Goal: Information Seeking & Learning: Learn about a topic

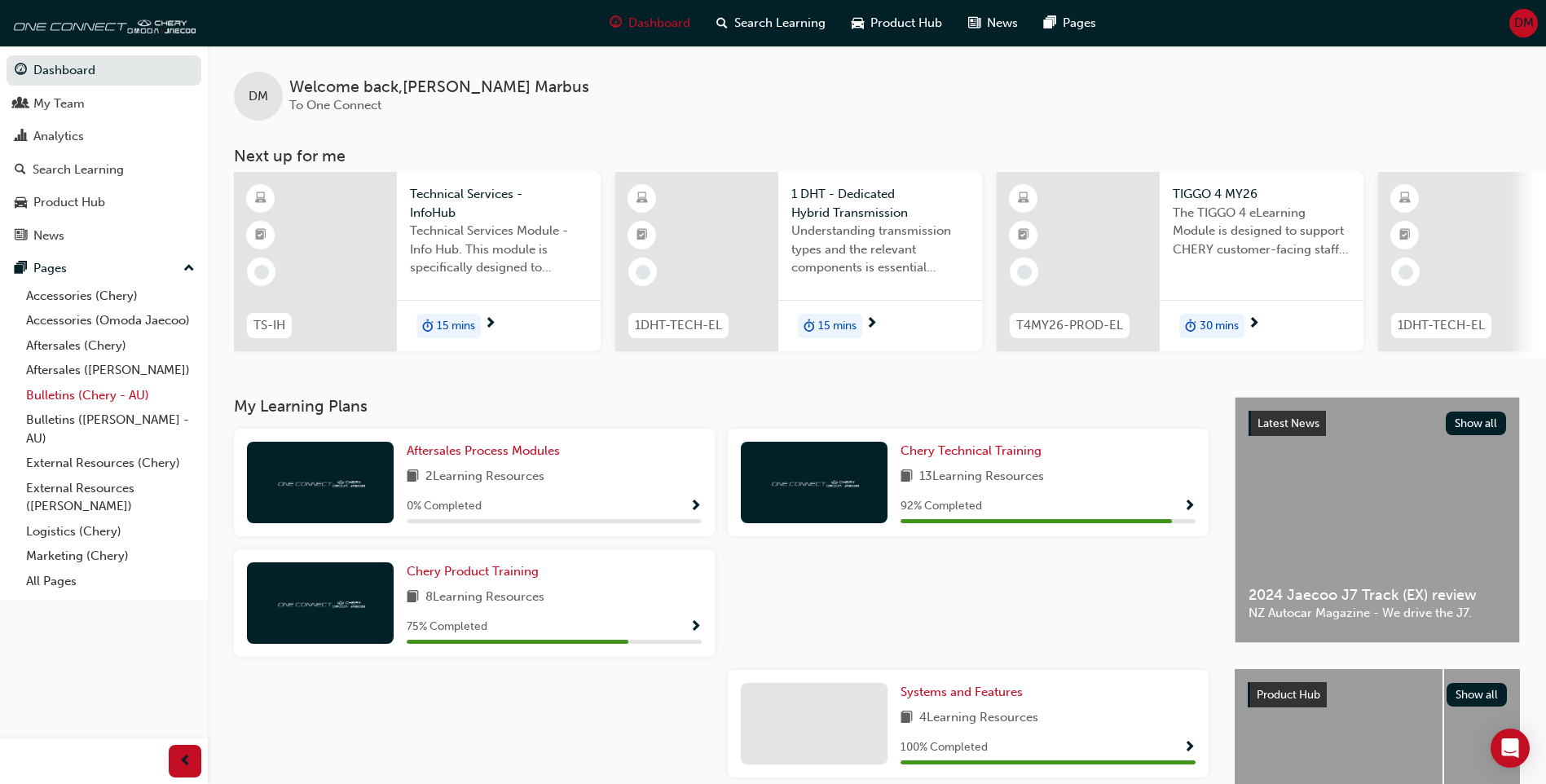
click at [119, 396] on link "Bulletins (Chery - AU)" at bounding box center [110, 395] width 181 height 25
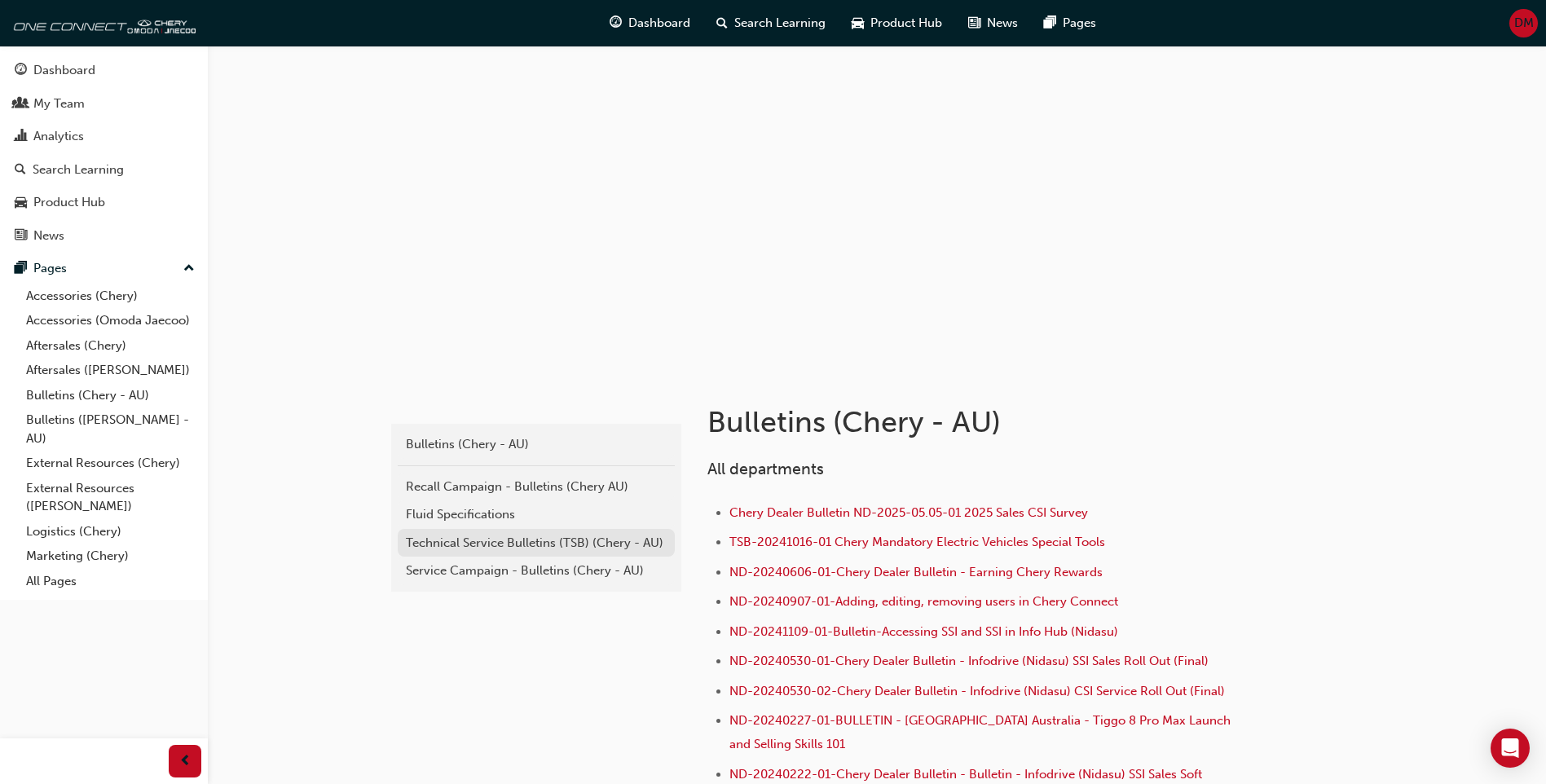
click at [604, 546] on div "Technical Service Bulletins (TSB) (Chery - AU)" at bounding box center [536, 542] width 261 height 19
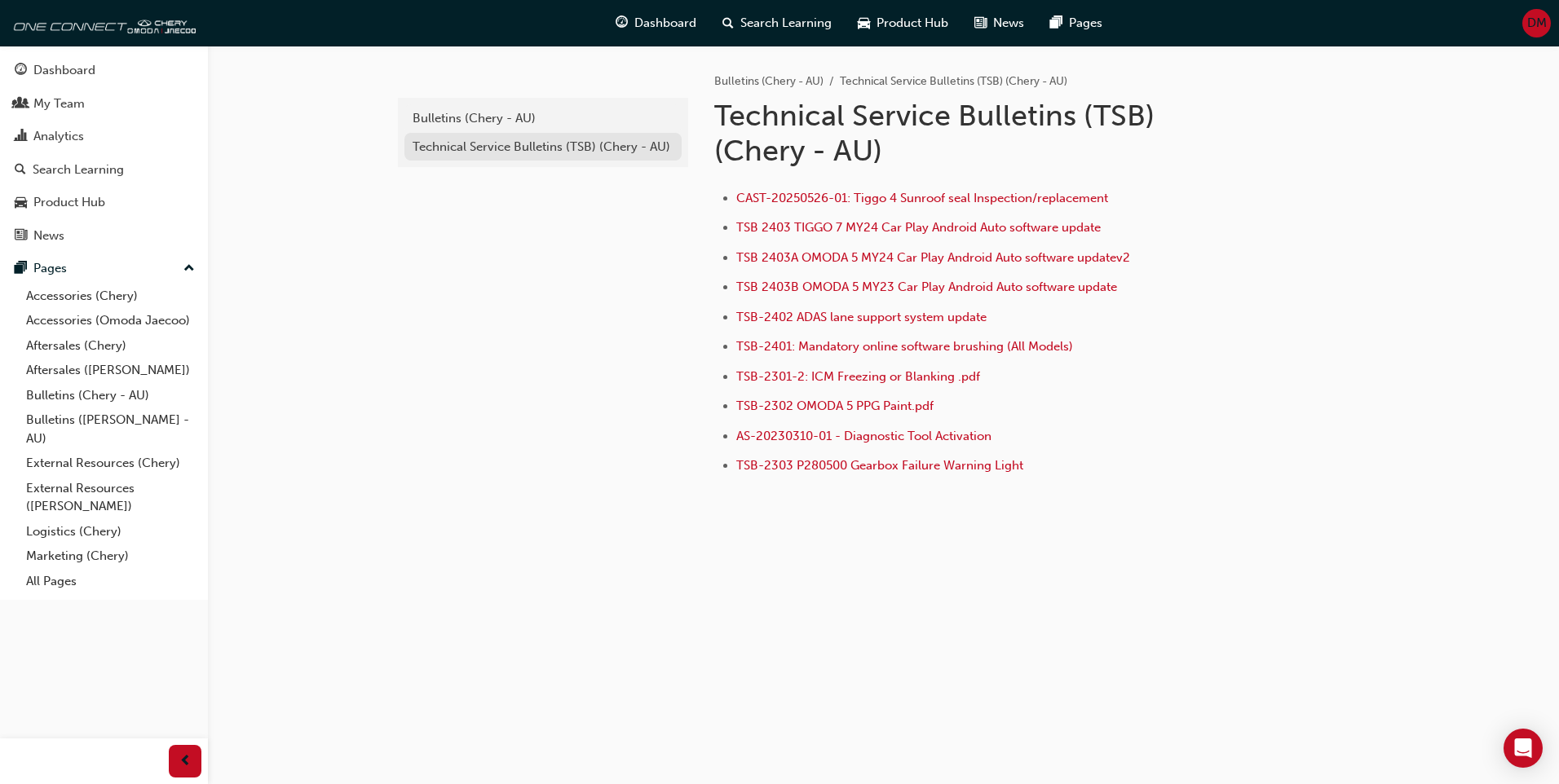
click at [470, 144] on div "Technical Service Bulletins (TSB) (Chery - AU)" at bounding box center [543, 147] width 261 height 19
click at [465, 118] on div "Bulletins (Chery - AU)" at bounding box center [543, 118] width 261 height 19
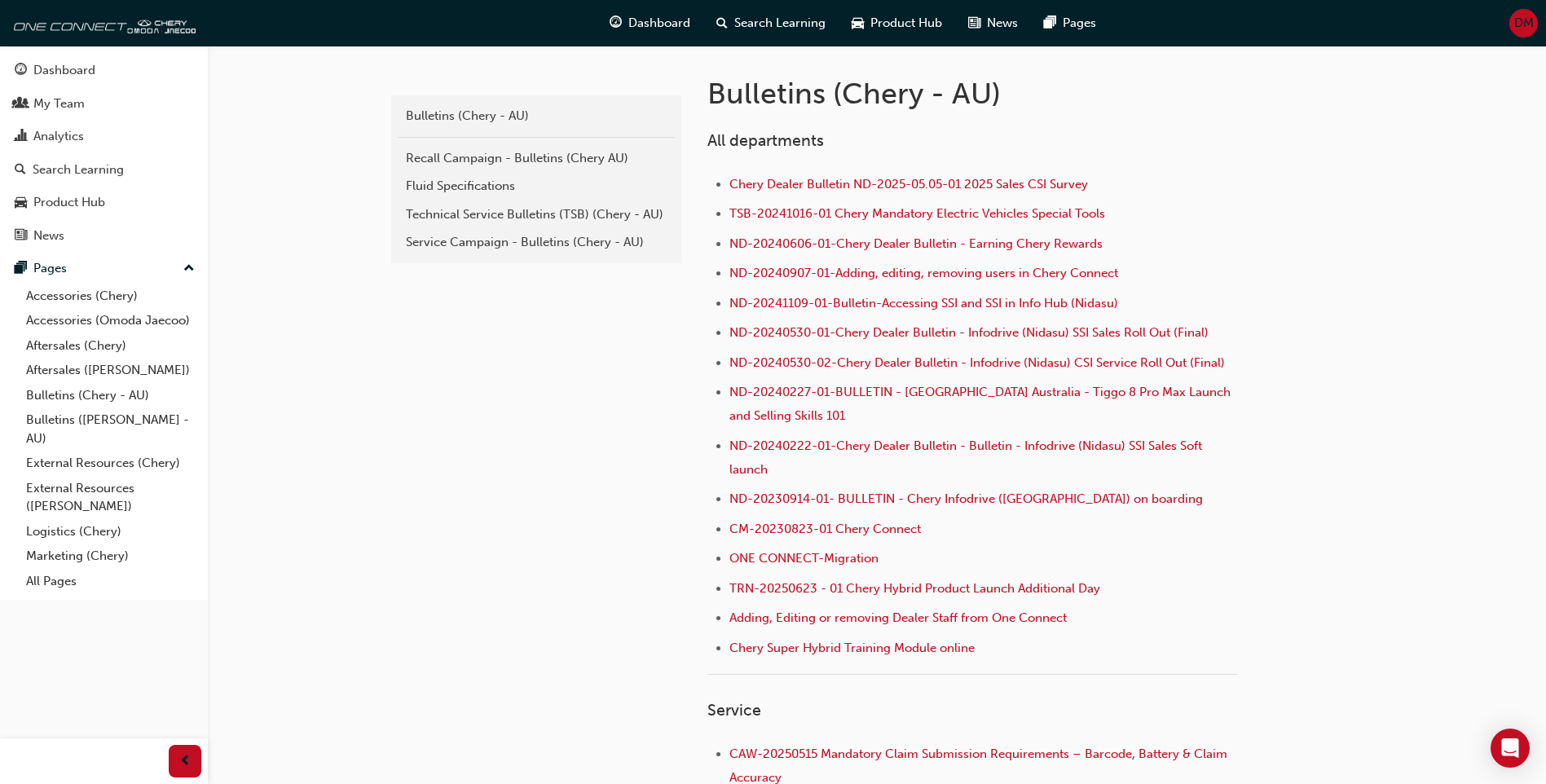
scroll to position [262, 0]
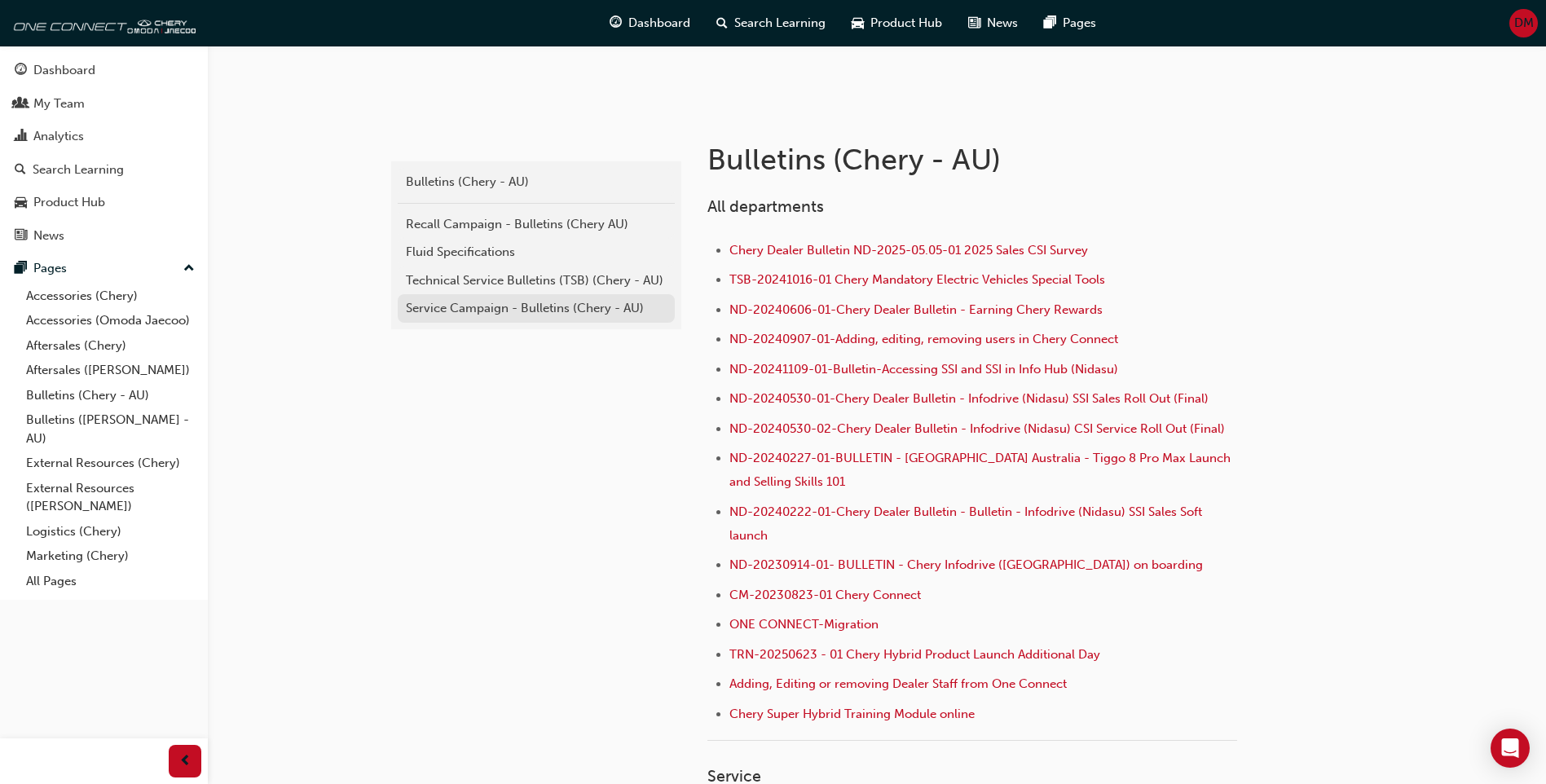
click at [515, 309] on div "Service Campaign - Bulletins (Chery - AU)" at bounding box center [536, 308] width 261 height 19
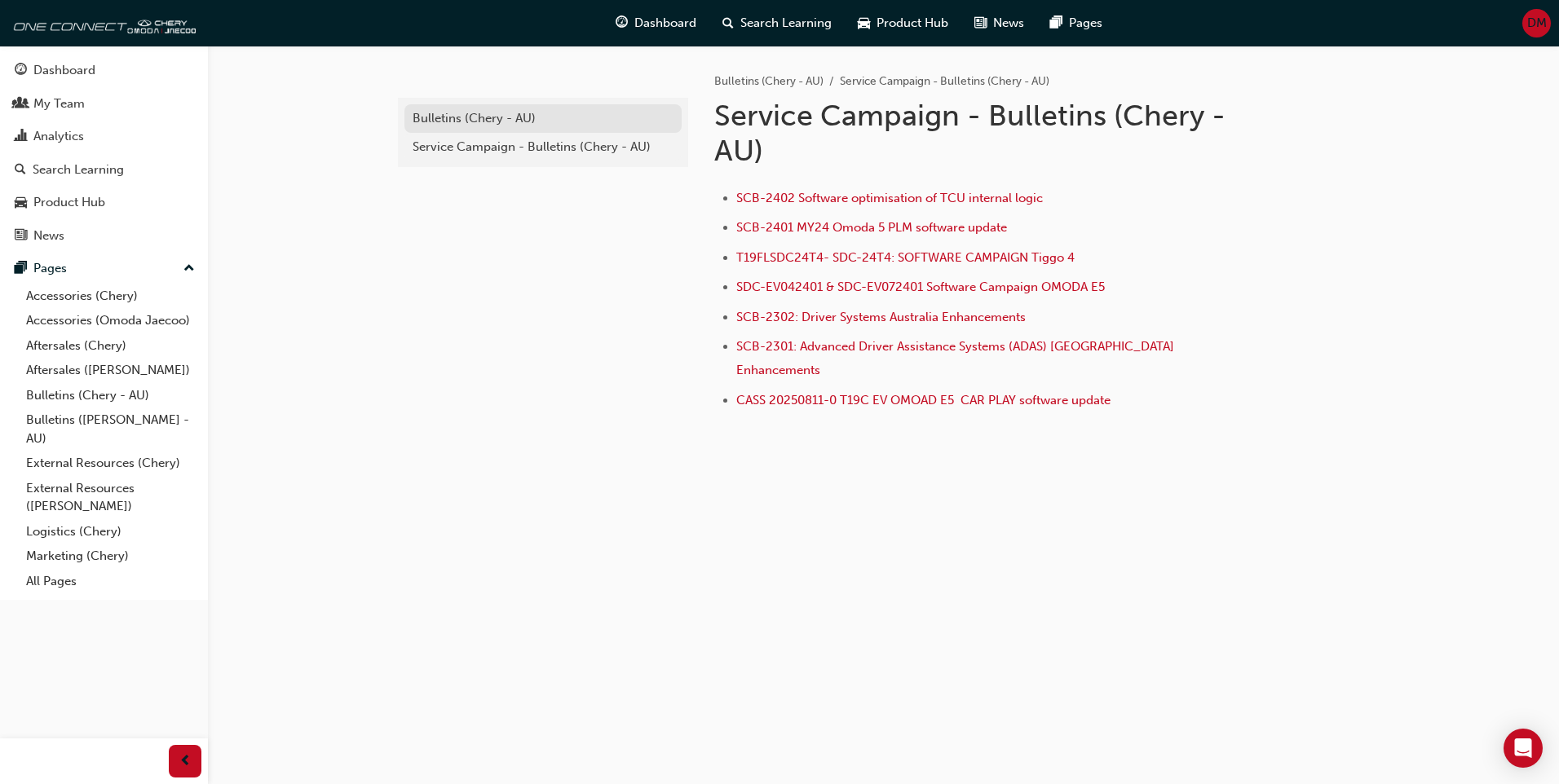
click at [561, 123] on div "Bulletins (Chery - AU)" at bounding box center [543, 118] width 261 height 19
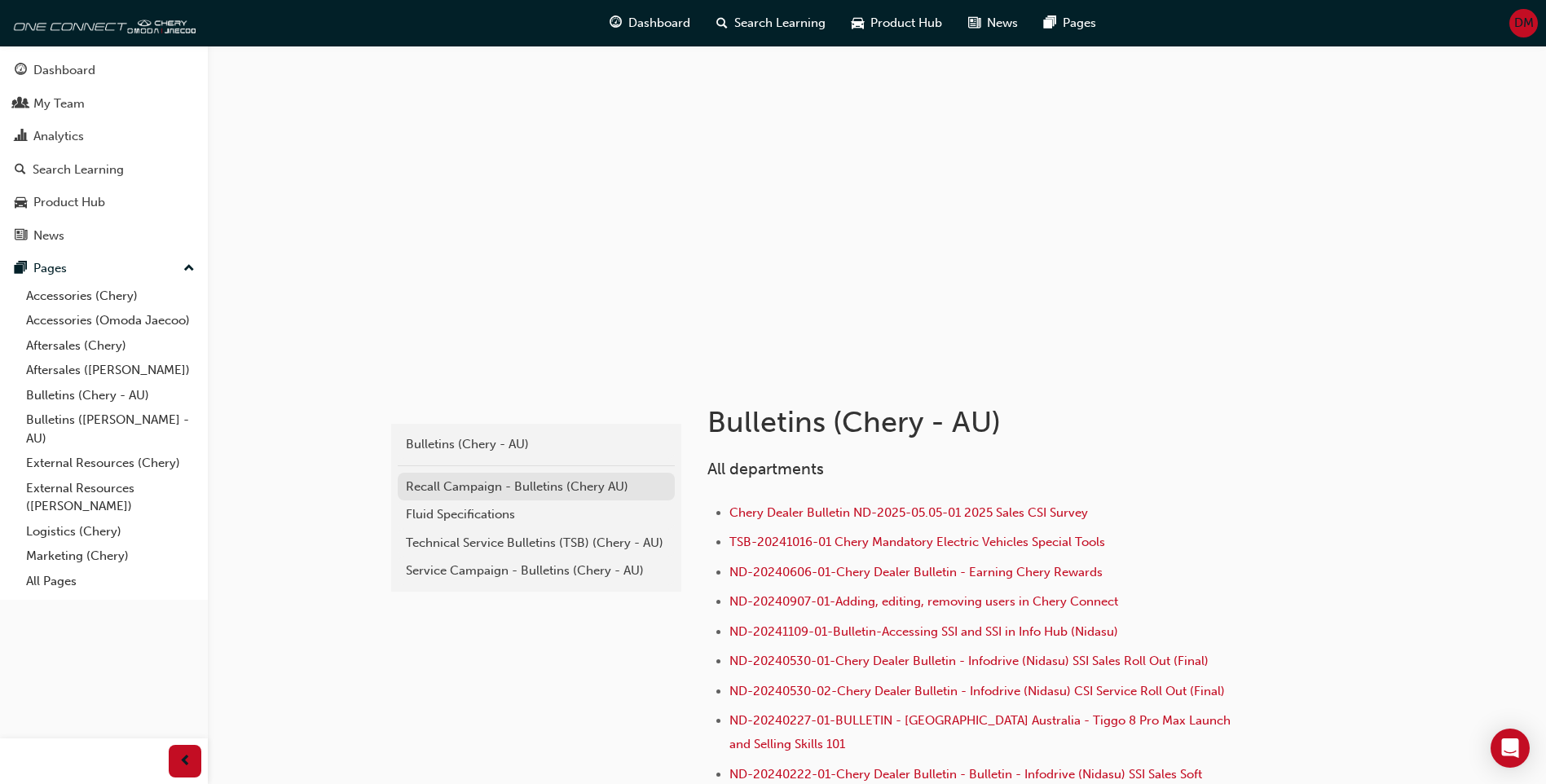
click at [545, 494] on div "Recall Campaign - Bulletins (Chery AU)" at bounding box center [536, 487] width 261 height 19
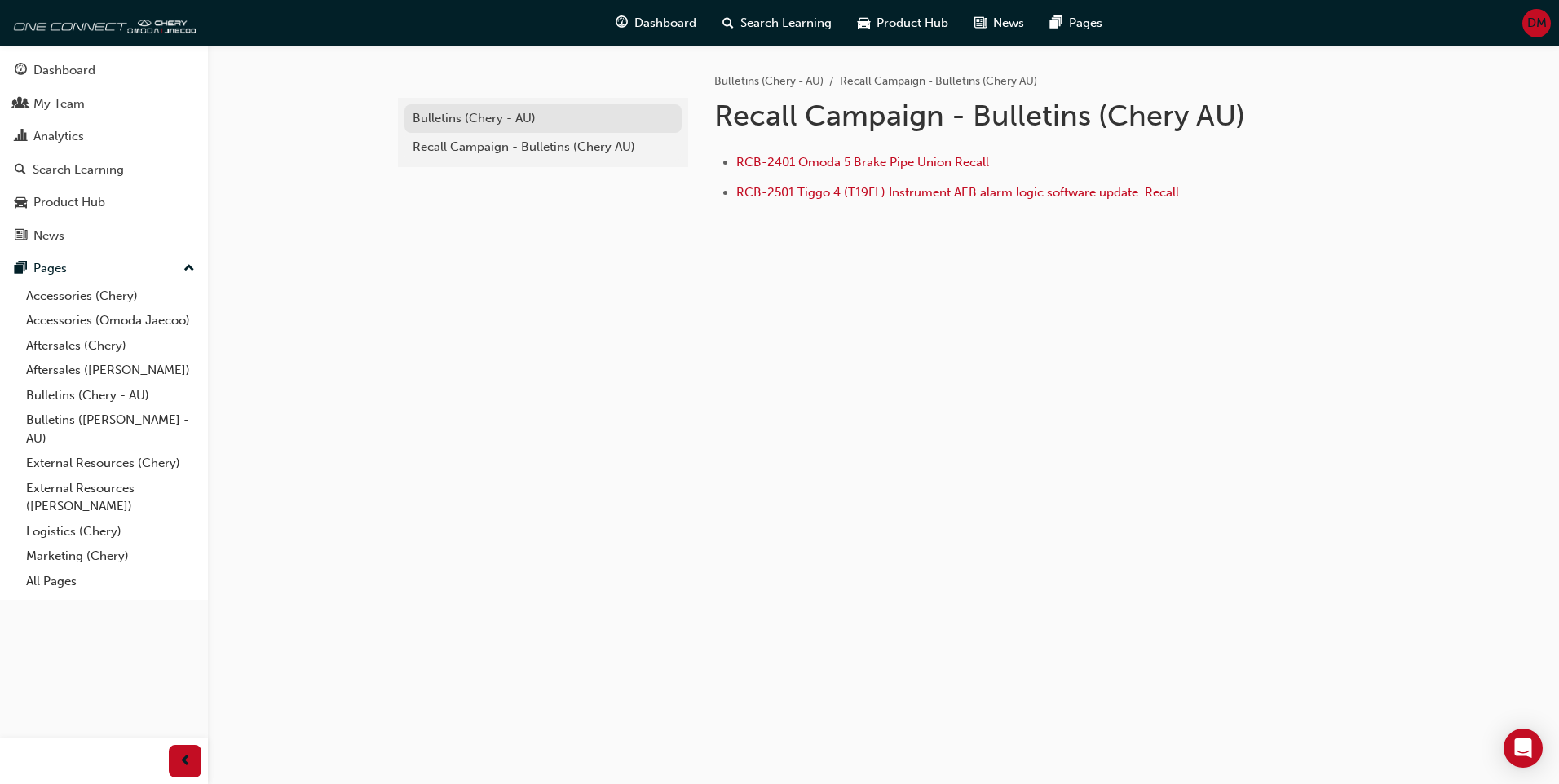
click at [513, 119] on div "Bulletins (Chery - AU)" at bounding box center [543, 118] width 261 height 19
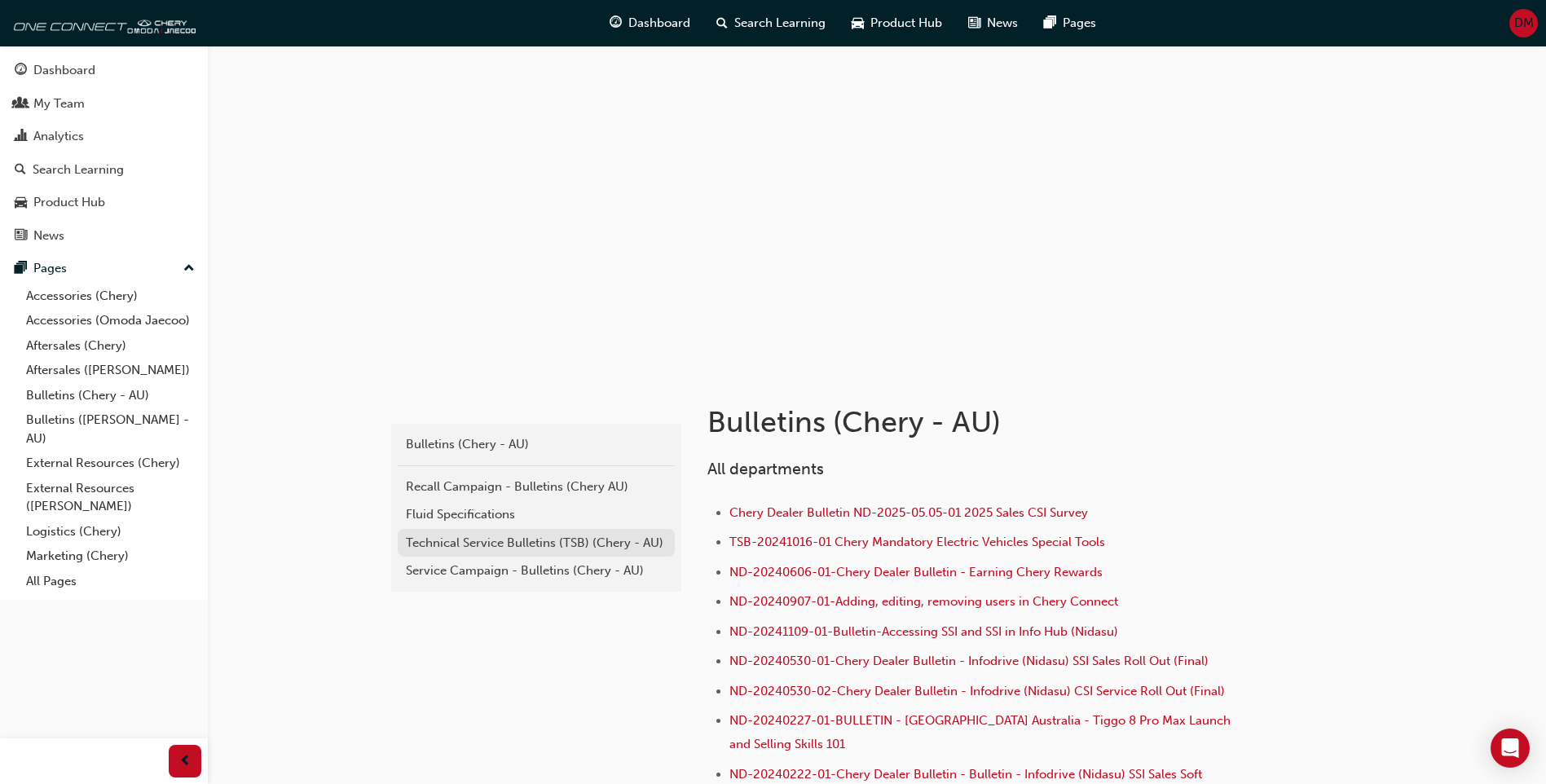
click at [505, 541] on div "Technical Service Bulletins (TSB) (Chery - AU)" at bounding box center [536, 542] width 261 height 19
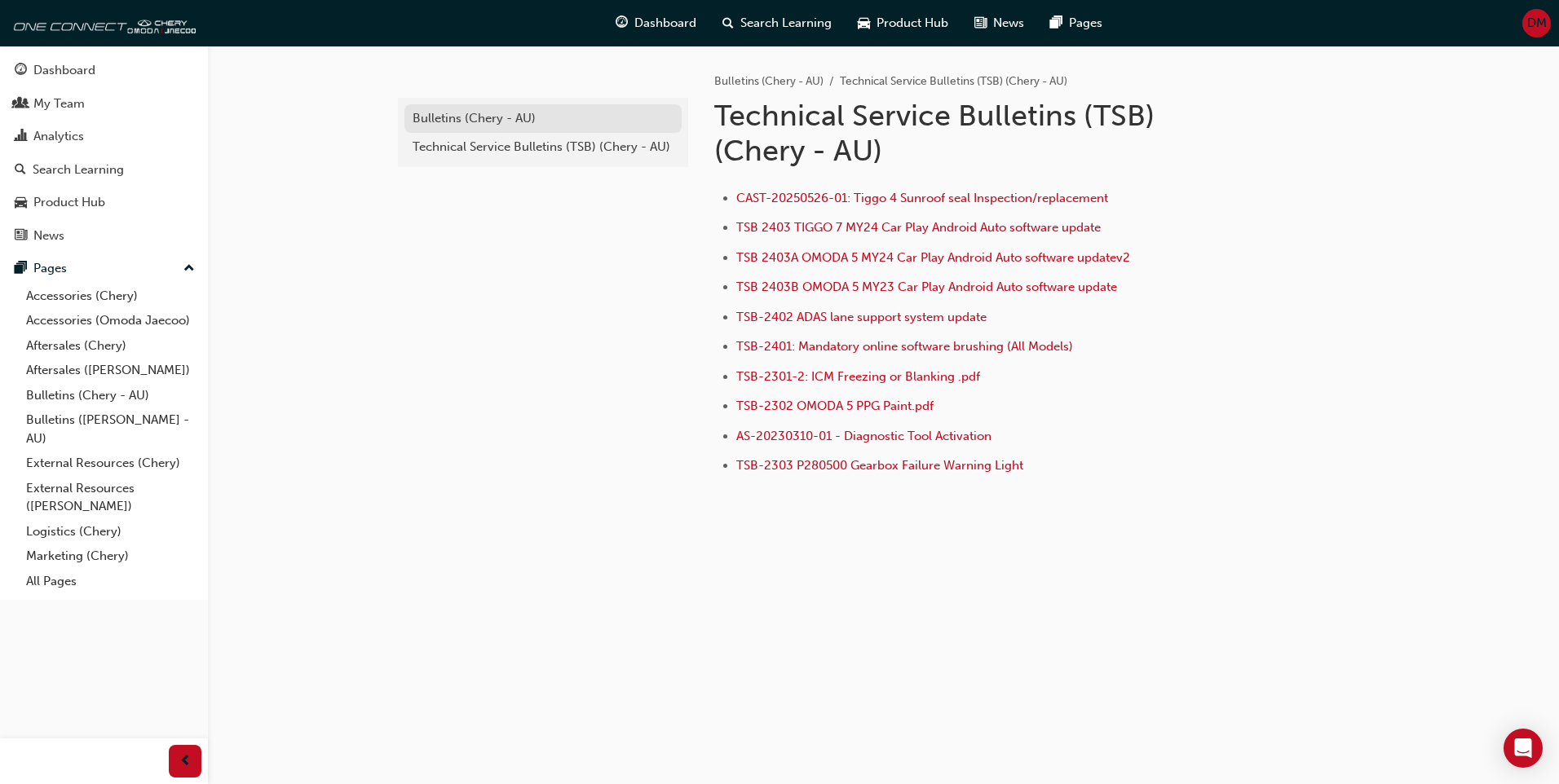
click at [465, 109] on div "Bulletins (Chery - AU)" at bounding box center [543, 118] width 261 height 19
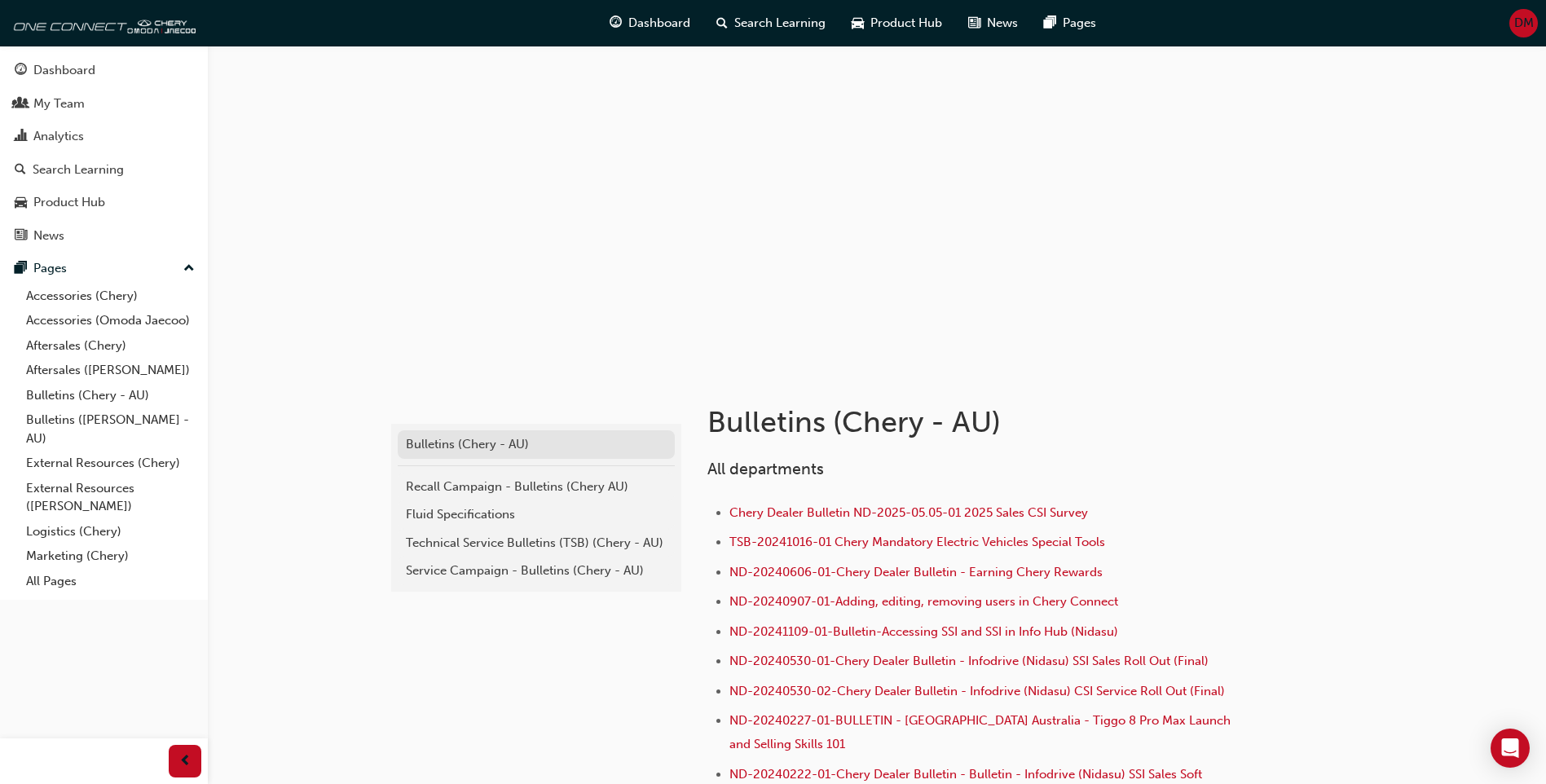
click at [510, 443] on div "Bulletins (Chery - AU)" at bounding box center [536, 444] width 261 height 19
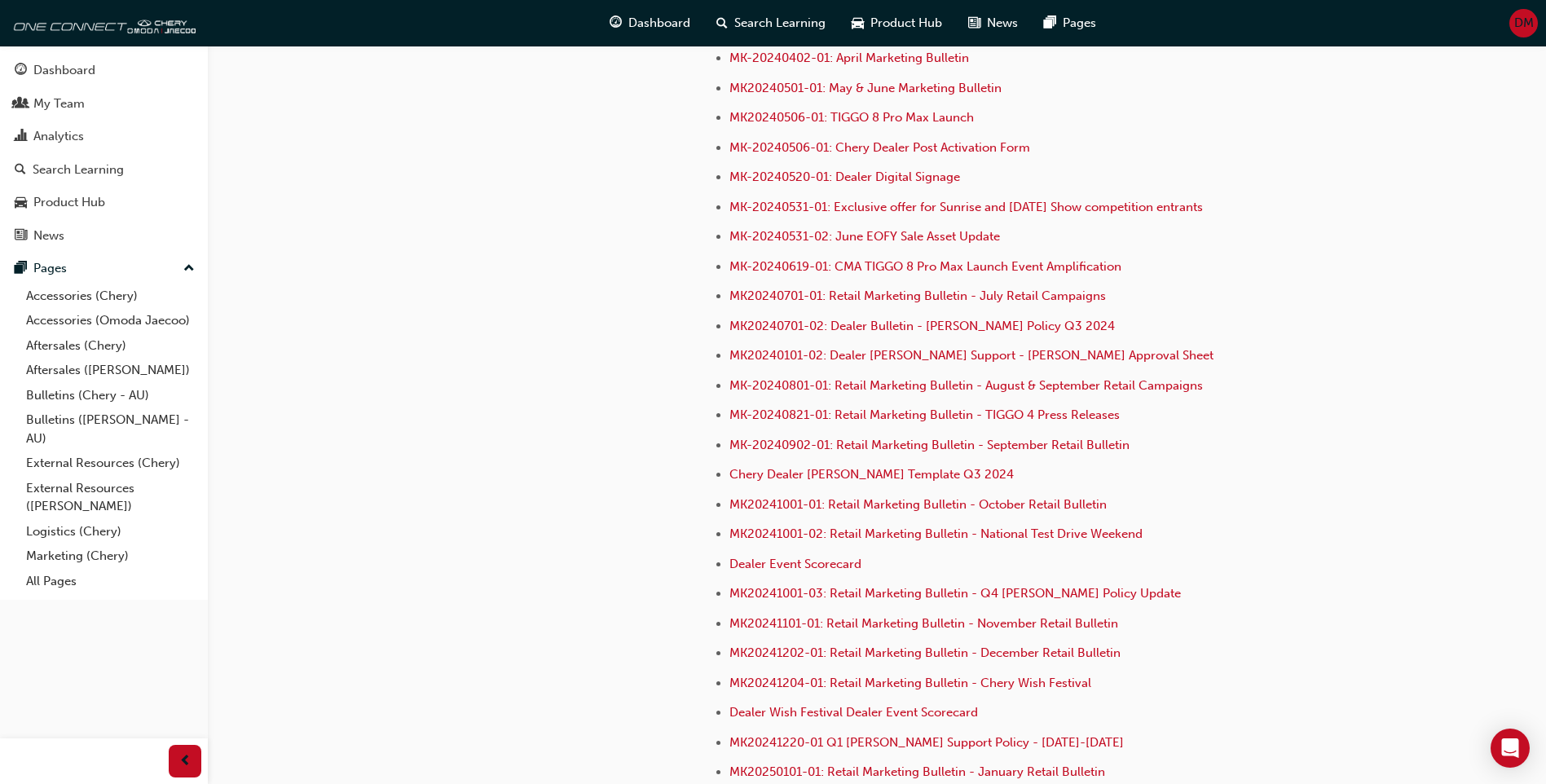
scroll to position [329, 0]
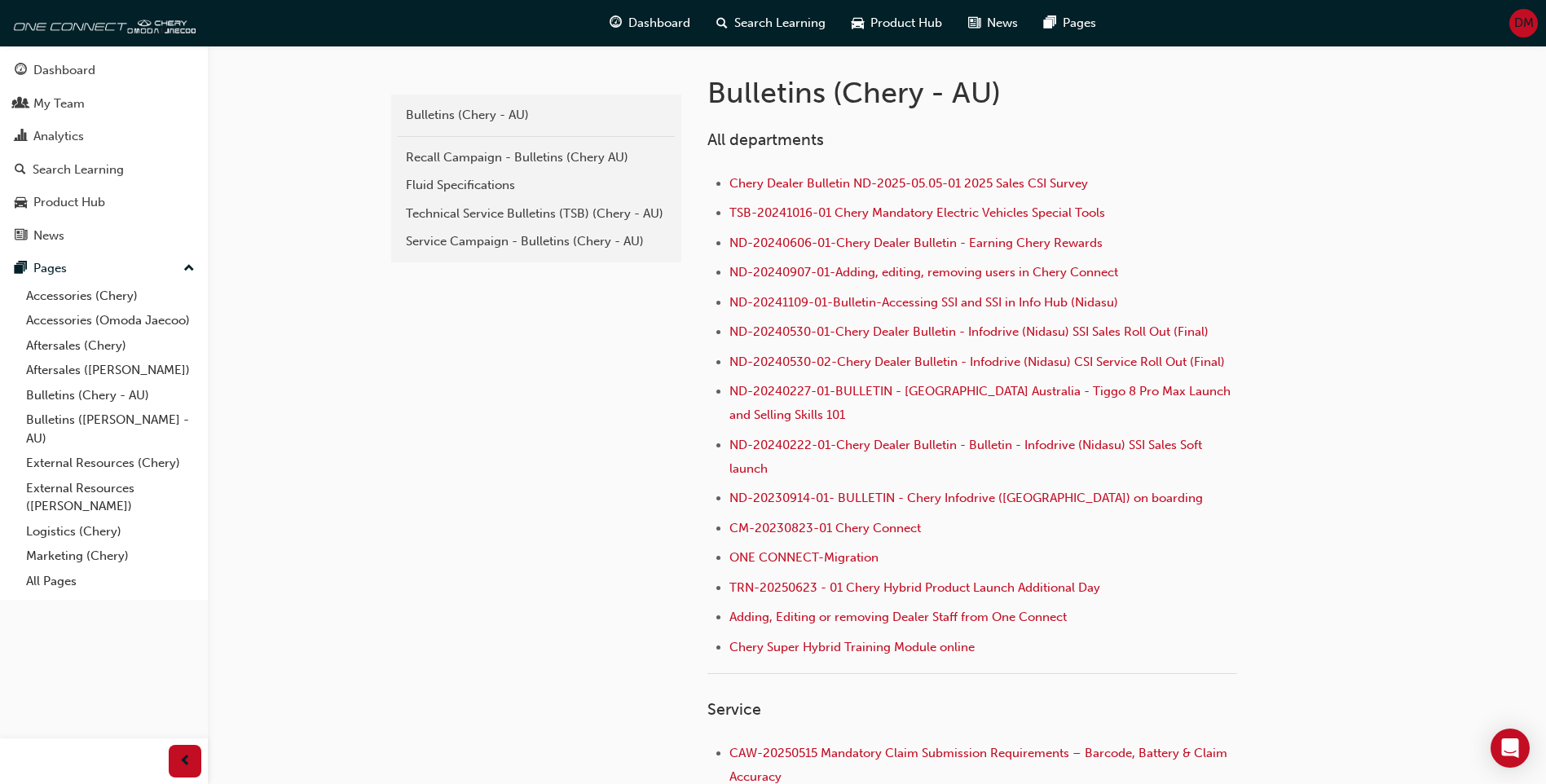
click at [558, 221] on div "Technical Service Bulletins (TSB) (Chery - AU)" at bounding box center [536, 213] width 261 height 19
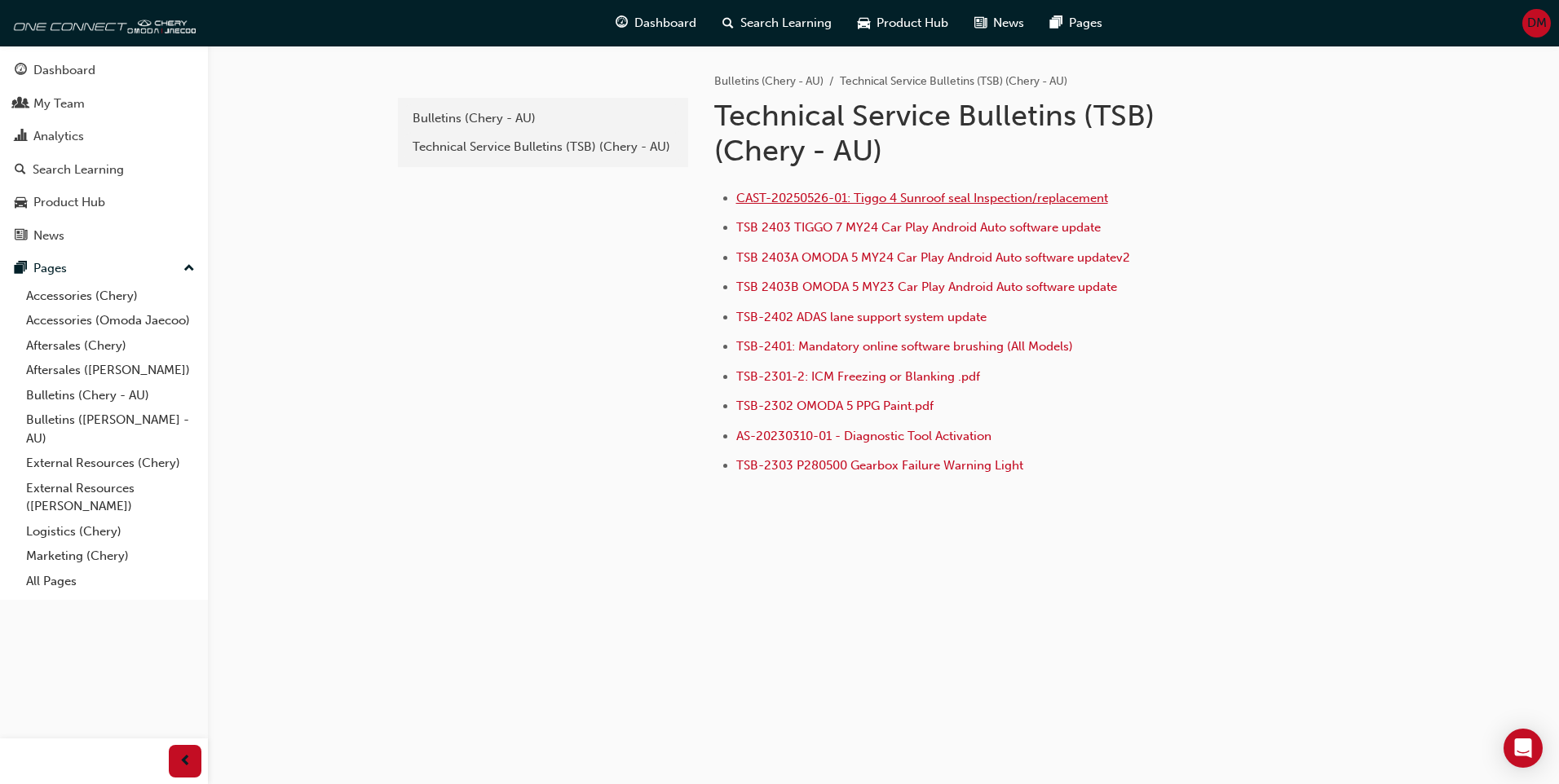
click at [907, 204] on span "CAST-20250526-01: Tiggo 4 Sunroof seal Inspection/replacement" at bounding box center [922, 198] width 372 height 15
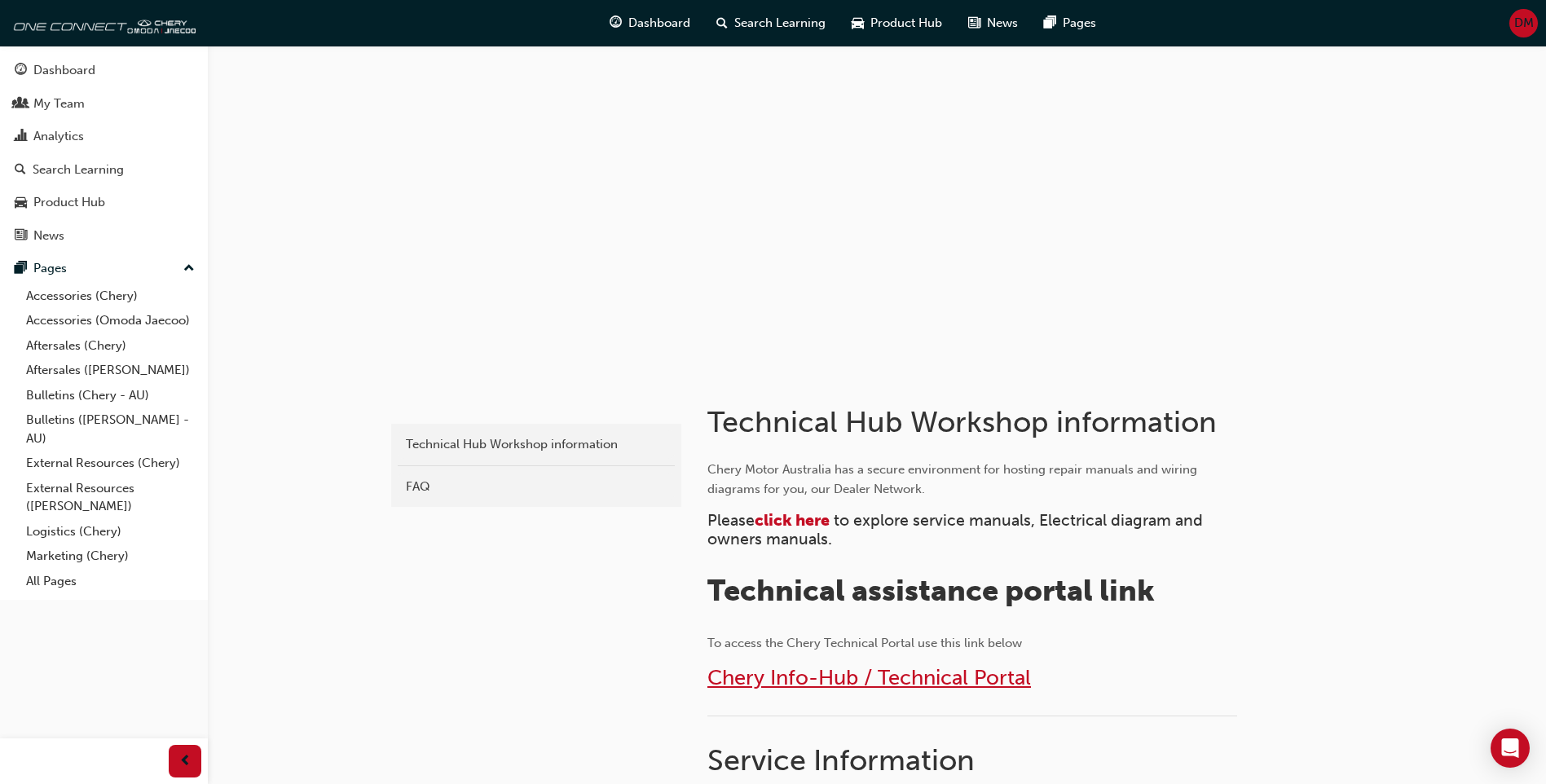
click at [896, 677] on span "Chery Info-Hub / Technical Portal" at bounding box center [869, 677] width 323 height 25
click at [806, 515] on span "click here" at bounding box center [792, 520] width 75 height 19
click at [886, 681] on span "Chery Info-Hub / Technical Portal" at bounding box center [869, 677] width 323 height 25
click at [815, 517] on span "click here" at bounding box center [792, 520] width 75 height 19
